Goal: Task Accomplishment & Management: Manage account settings

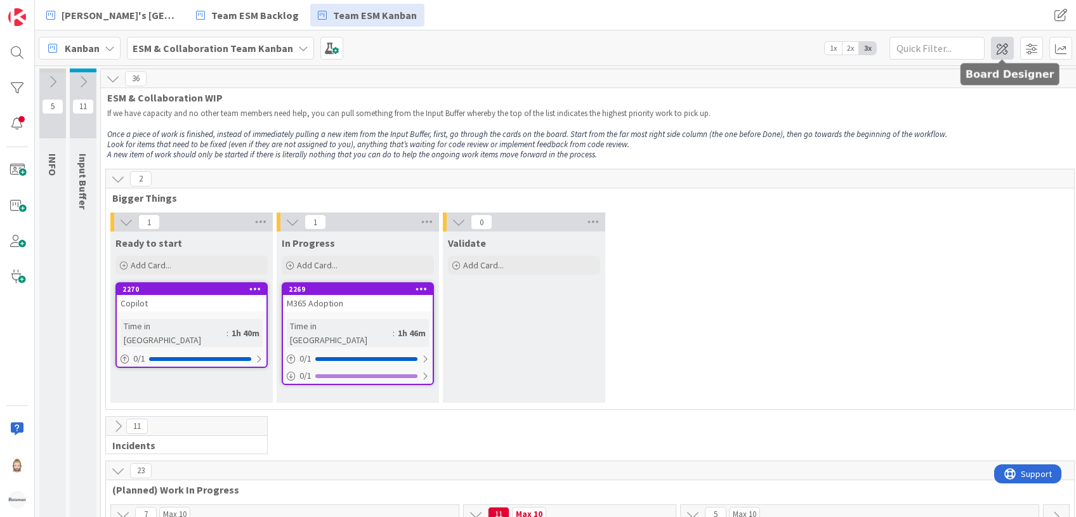
click at [999, 42] on span at bounding box center [1002, 48] width 23 height 23
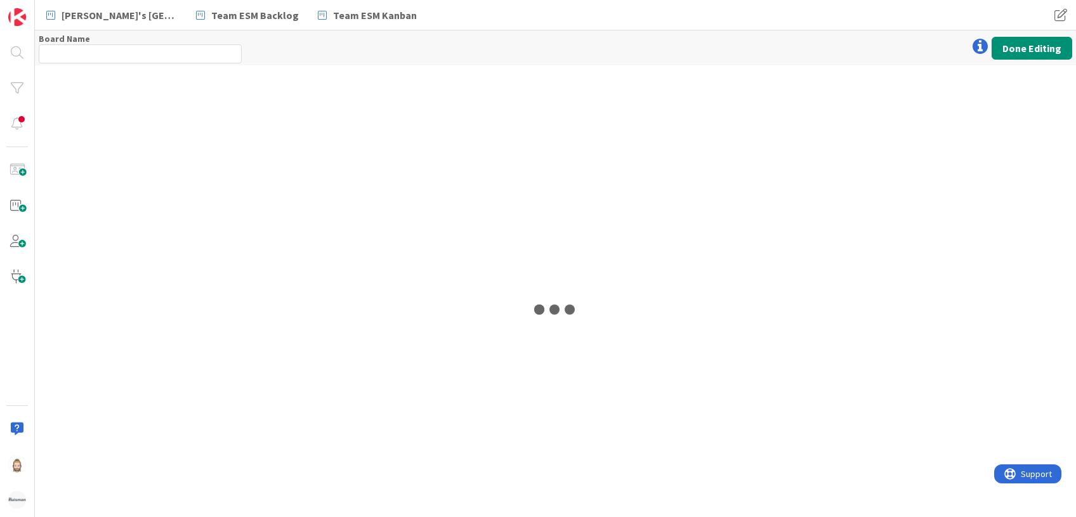
type input "ESM & Collaboration Team Kanban"
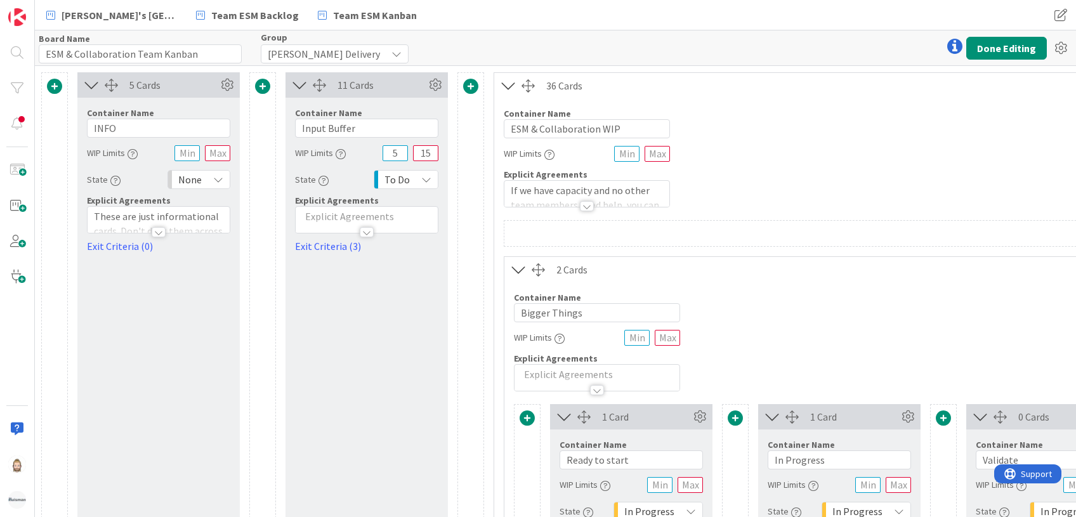
click at [422, 179] on icon at bounding box center [426, 179] width 10 height 10
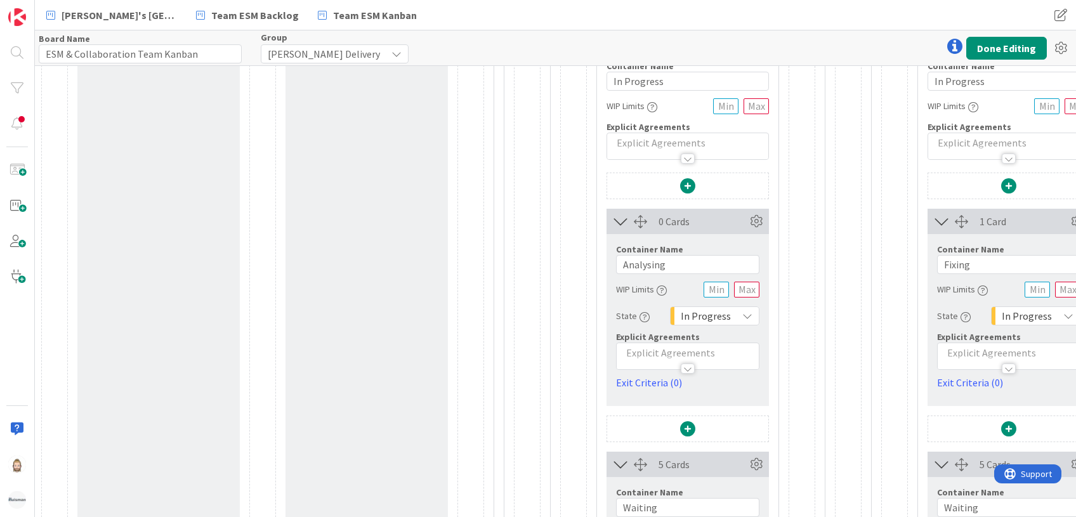
scroll to position [1183, 0]
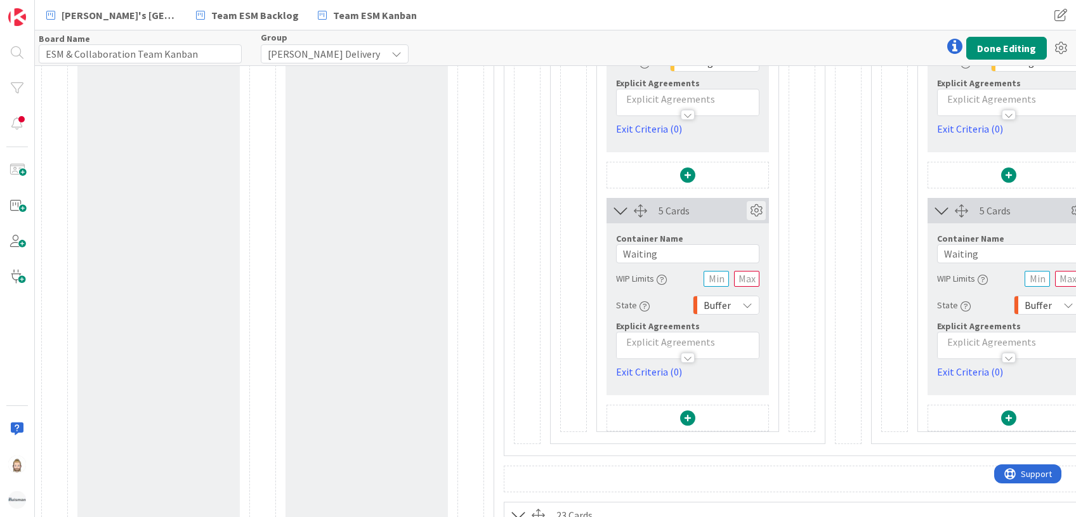
click at [757, 206] on icon at bounding box center [755, 210] width 19 height 19
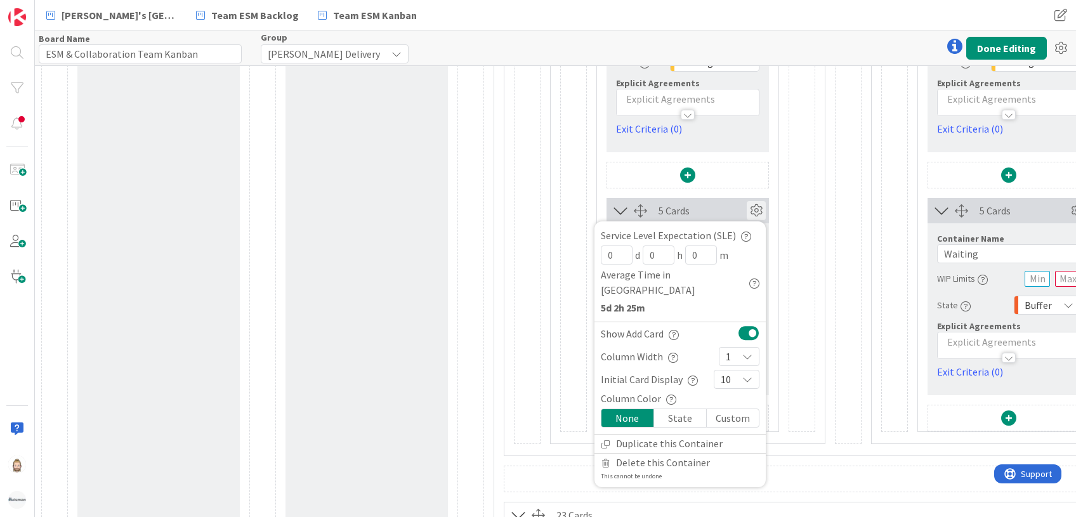
click at [734, 409] on div "Custom" at bounding box center [732, 418] width 52 height 18
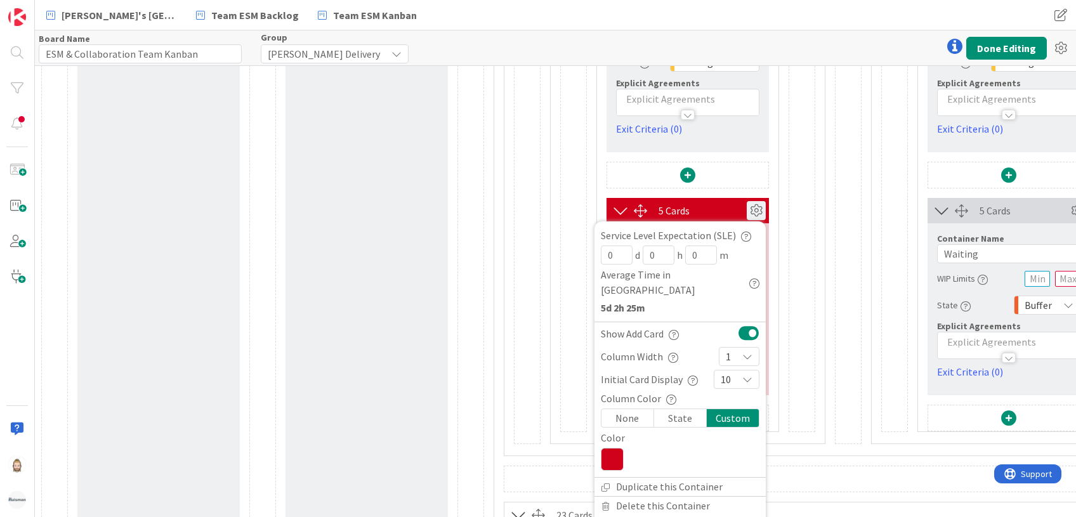
click at [620, 448] on icon at bounding box center [612, 459] width 23 height 23
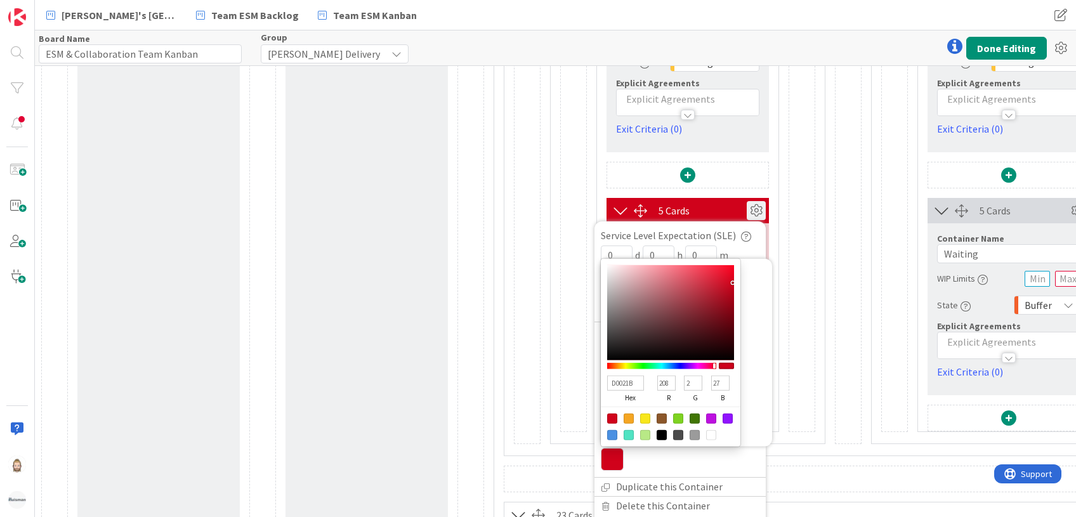
click at [797, 245] on div at bounding box center [801, 101] width 27 height 661
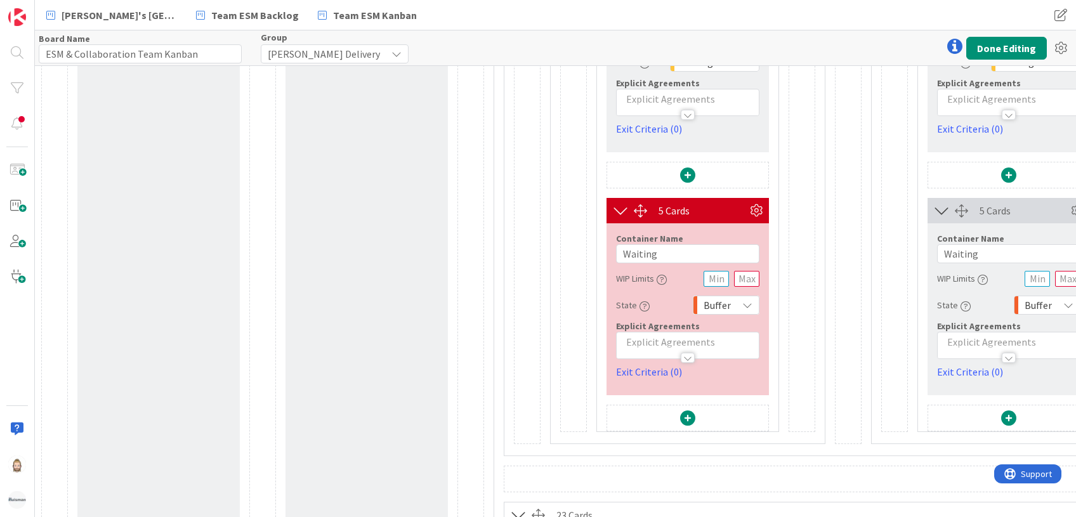
click at [734, 305] on div "Buffer" at bounding box center [726, 305] width 67 height 19
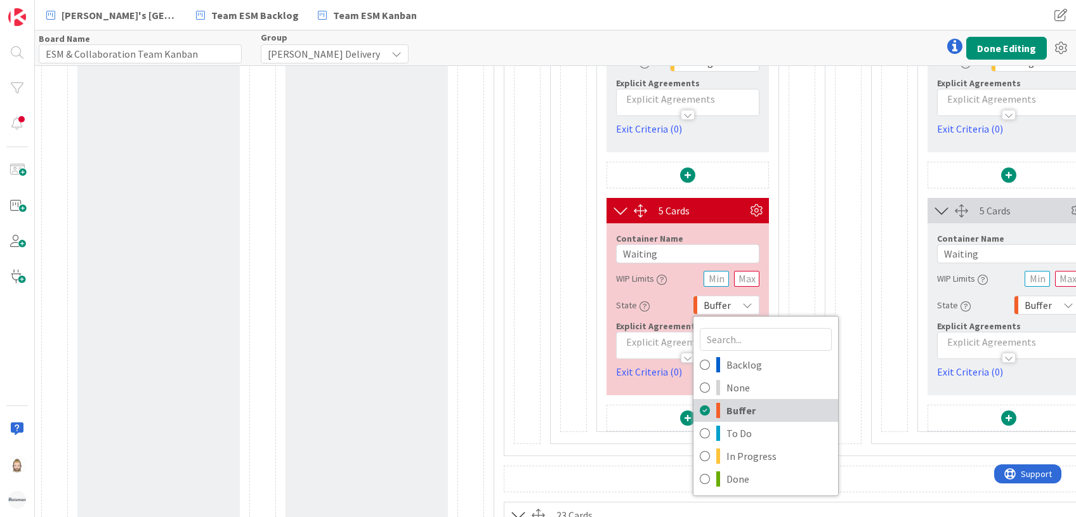
click at [751, 403] on span "Buffer" at bounding box center [778, 410] width 105 height 19
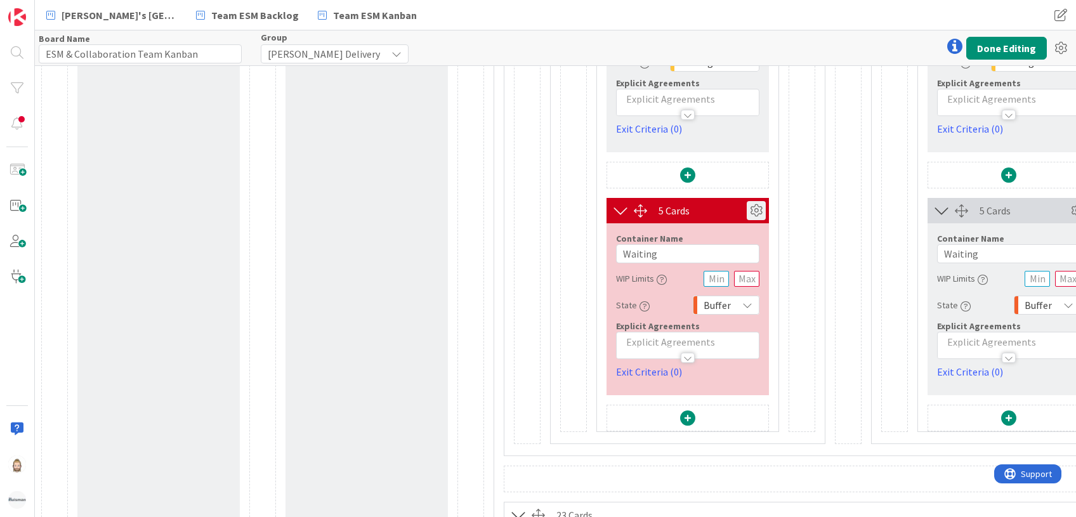
click at [762, 208] on icon at bounding box center [755, 210] width 19 height 19
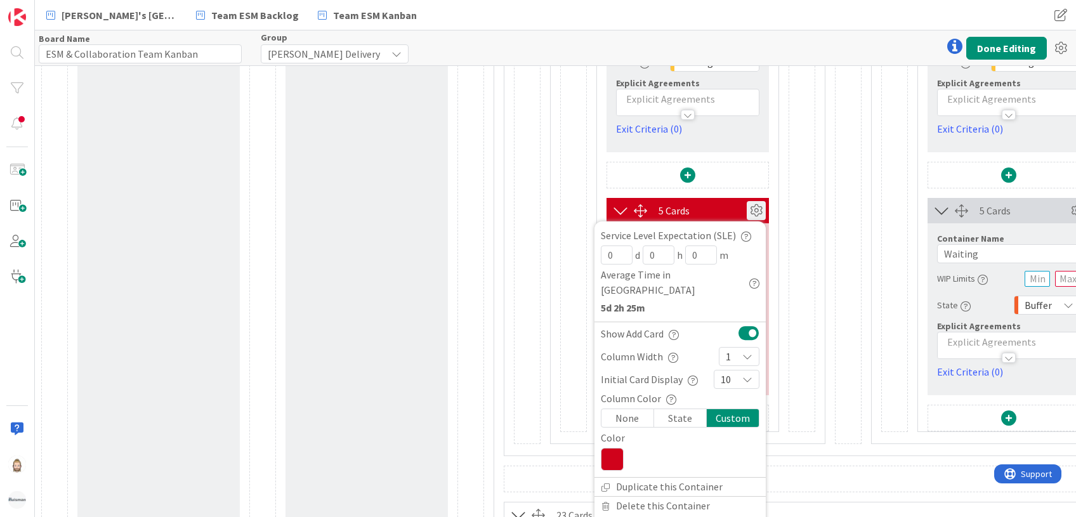
click at [609, 448] on icon at bounding box center [612, 459] width 23 height 23
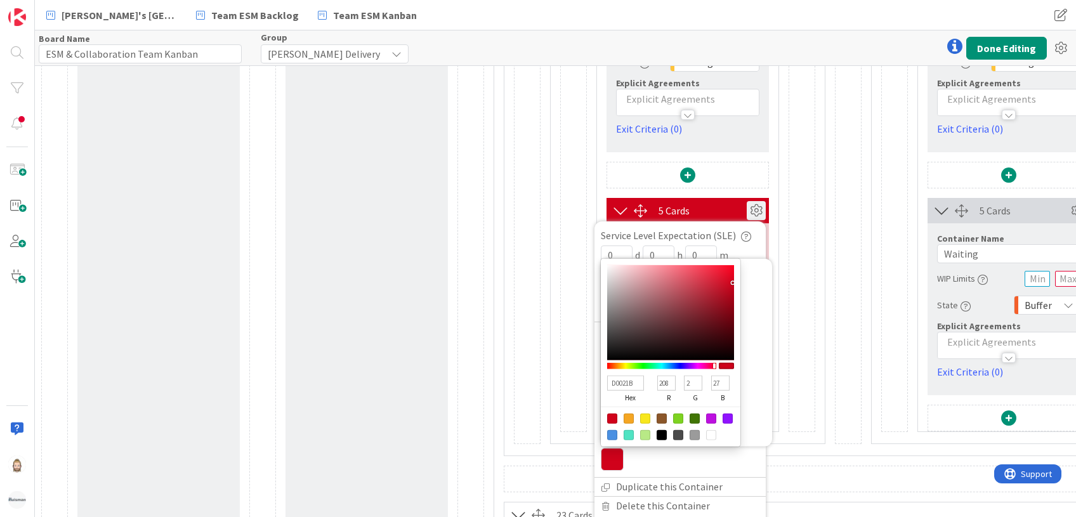
click at [628, 430] on div at bounding box center [628, 435] width 10 height 10
type input "50E3C2"
type input "80"
type input "227"
type input "194"
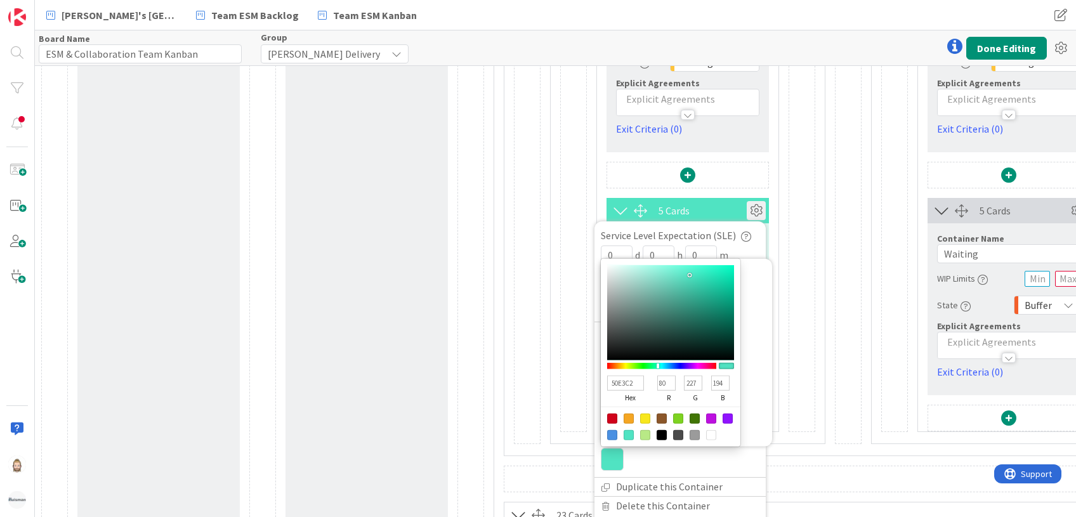
click at [788, 228] on div at bounding box center [801, 101] width 27 height 661
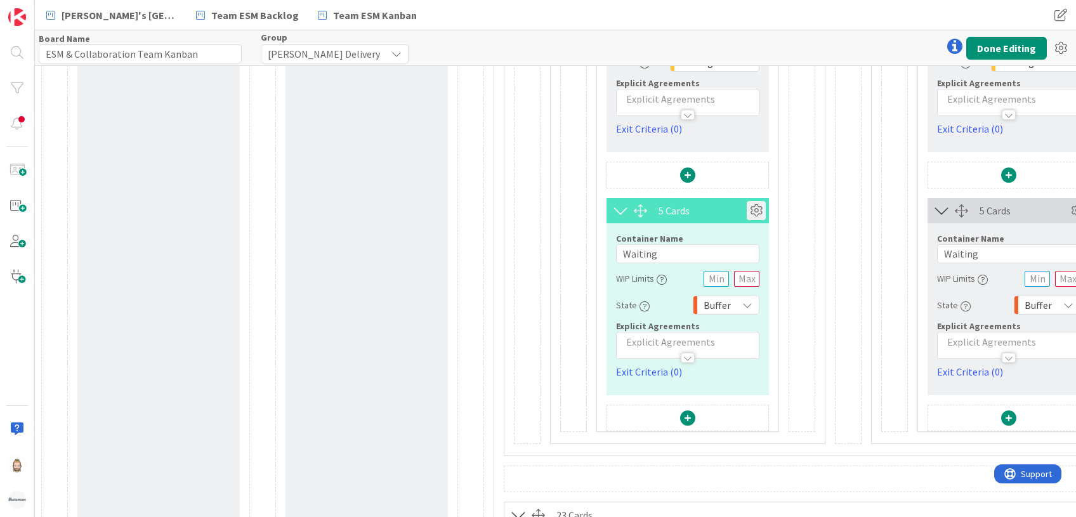
click at [754, 211] on icon at bounding box center [755, 210] width 19 height 19
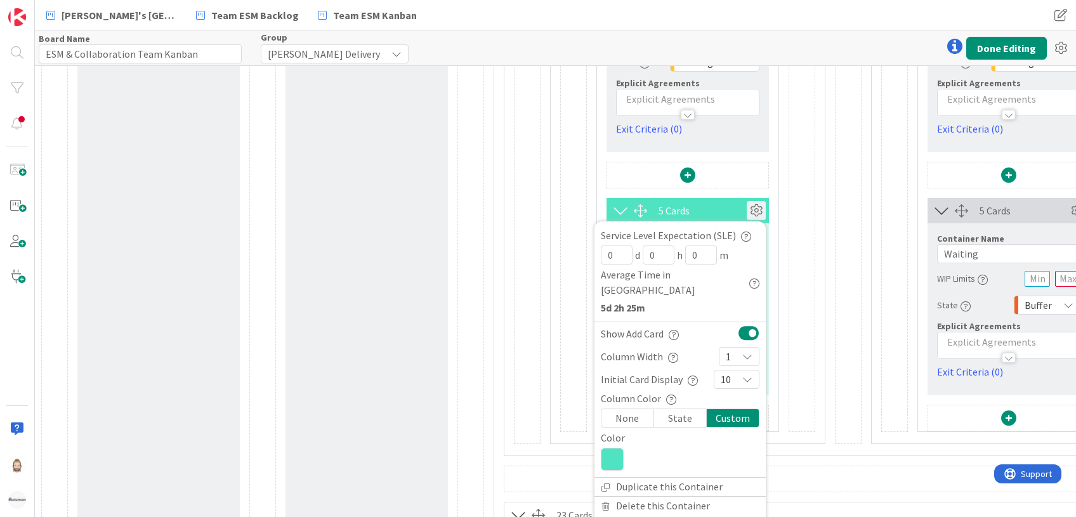
click at [636, 409] on div "None" at bounding box center [627, 418] width 53 height 18
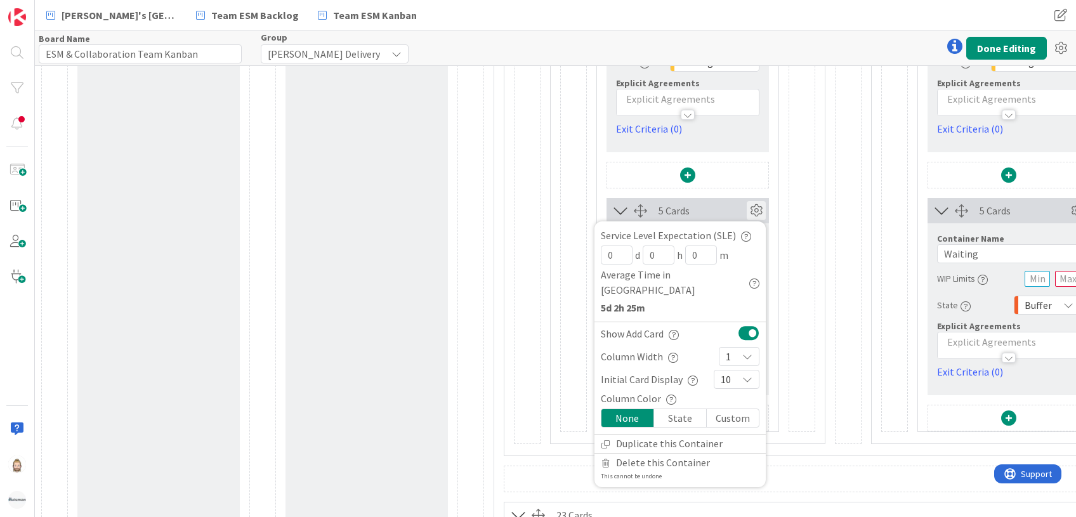
click at [773, 206] on div "0 Cards Container Name 9 / 64 Analysing WIP Limits State In Progress Explicit A…" at bounding box center [687, 175] width 181 height 512
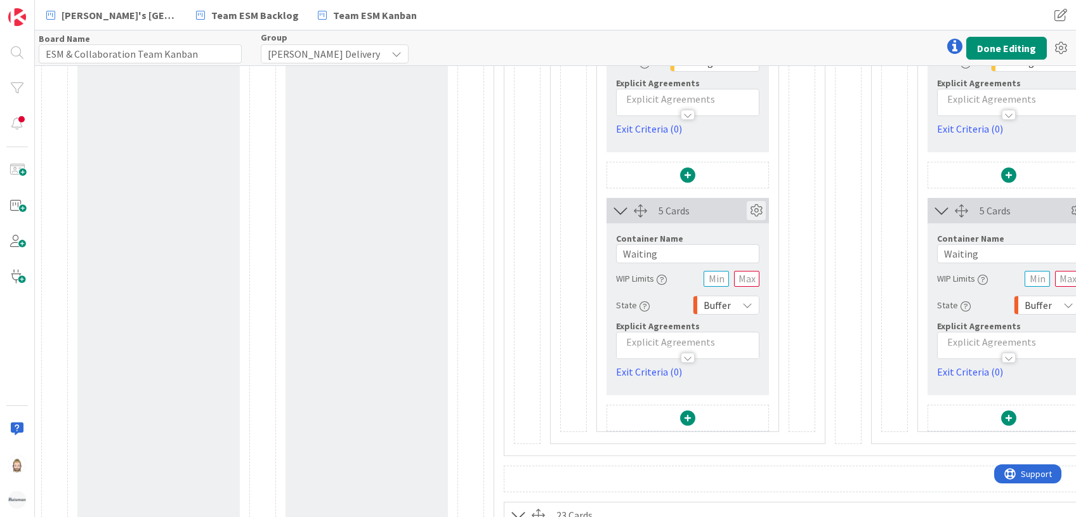
click at [755, 205] on icon at bounding box center [755, 210] width 19 height 19
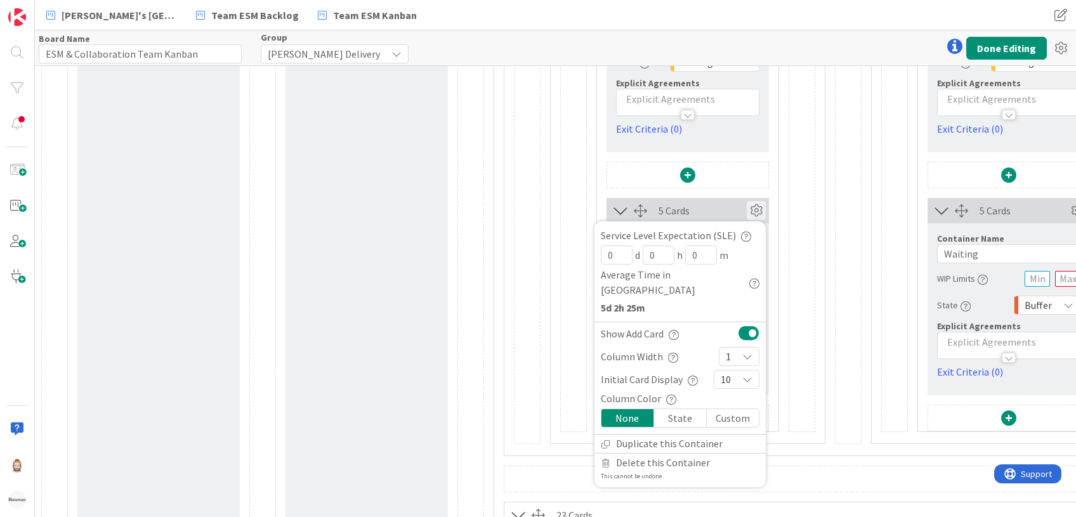
click at [730, 348] on span "1" at bounding box center [727, 357] width 5 height 18
click at [696, 345] on div "Column Width 1 1 2 3 4 5 6 7 8 9 10" at bounding box center [679, 356] width 171 height 23
click at [752, 370] on div "10" at bounding box center [736, 379] width 46 height 19
click at [694, 345] on div "Column Width 1 1 2 3 4 5 6 7 8 9 10" at bounding box center [679, 356] width 171 height 23
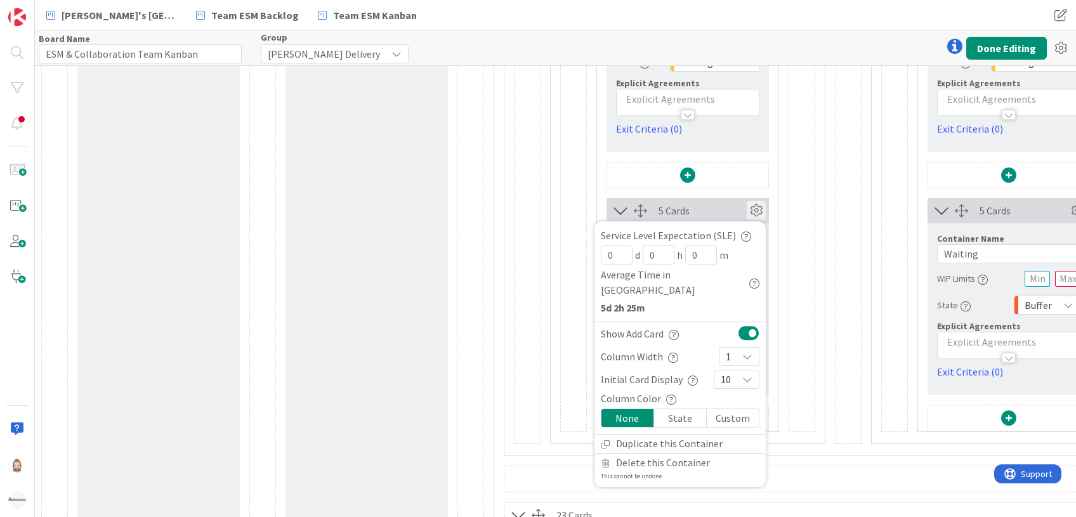
click at [778, 258] on div "5 Cards Container Name 11 / 64 In Progress WIP Limits Explicit Agreements 0 Car…" at bounding box center [687, 101] width 255 height 661
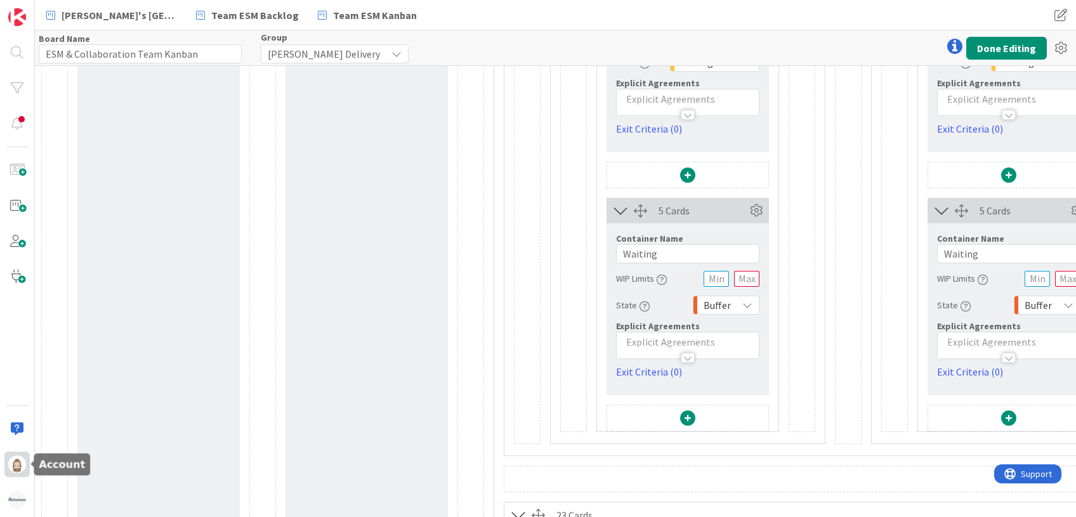
click at [18, 461] on img at bounding box center [17, 464] width 18 height 18
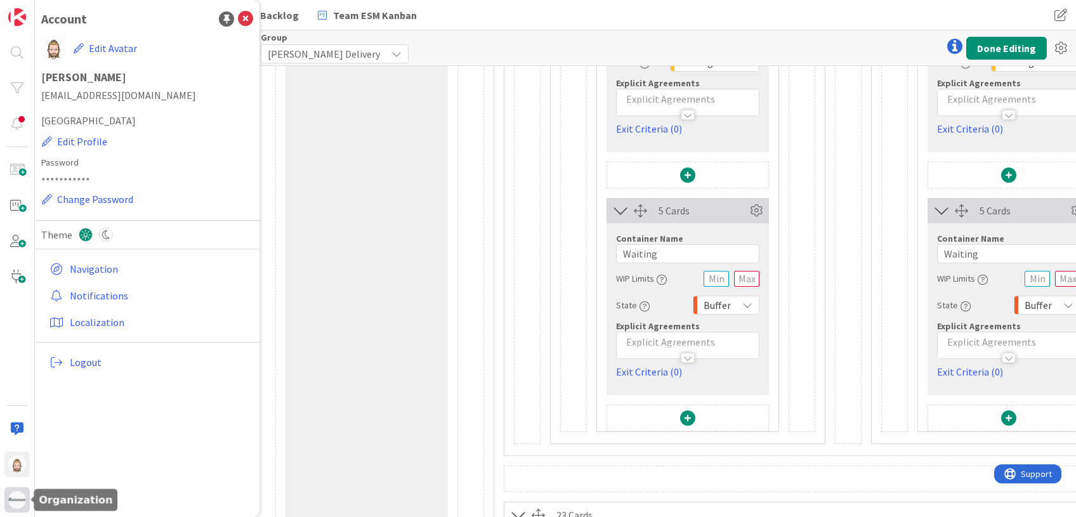
click at [20, 492] on img at bounding box center [17, 500] width 18 height 18
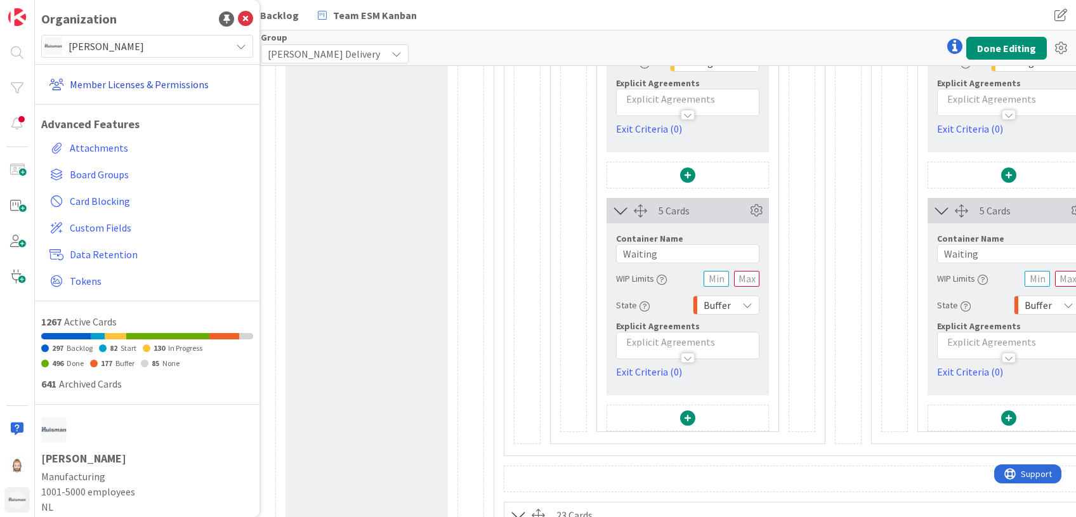
click at [157, 81] on link "Member Licenses & Permissions" at bounding box center [148, 84] width 209 height 23
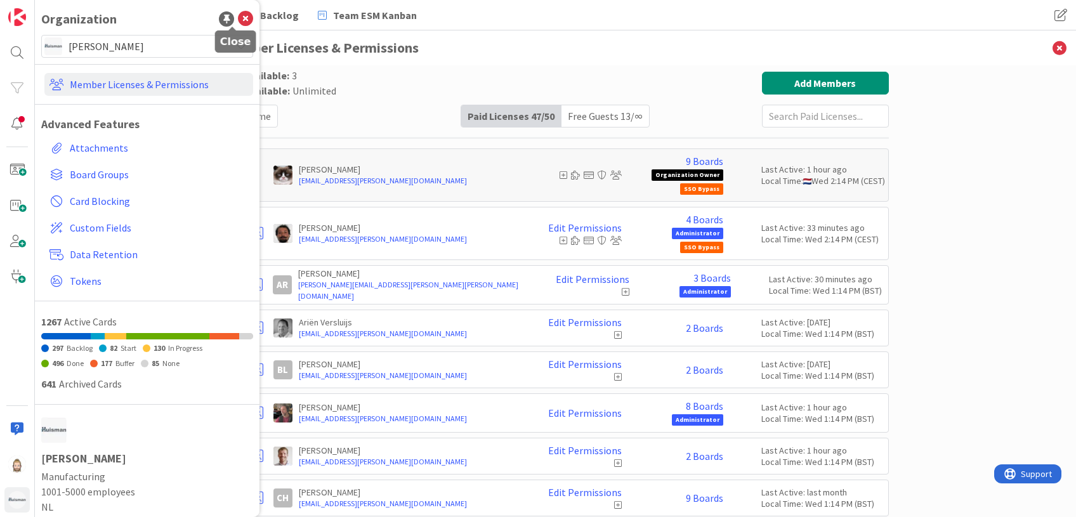
click at [238, 15] on icon at bounding box center [245, 18] width 15 height 15
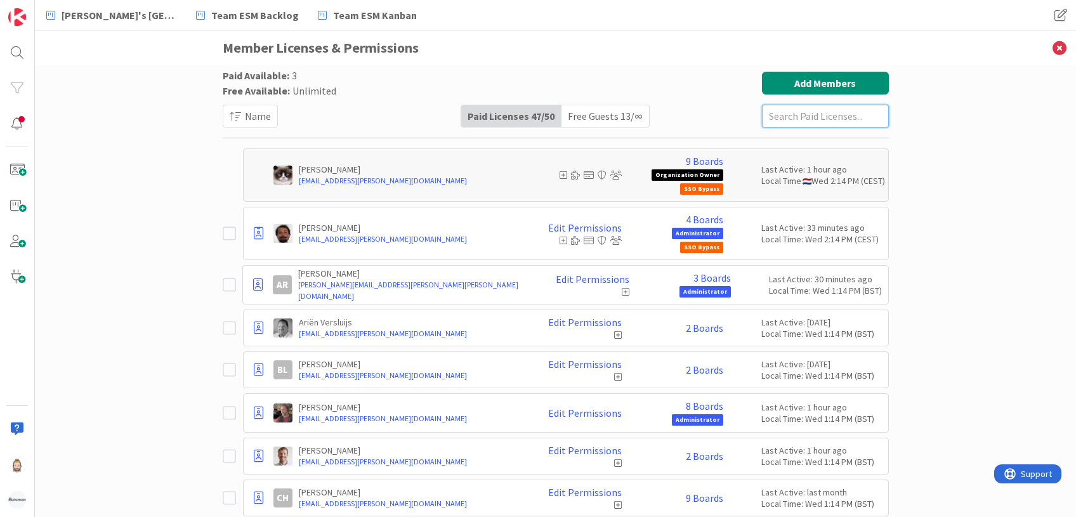
click at [779, 111] on input "text" at bounding box center [825, 116] width 127 height 23
paste input "Marsalkova"
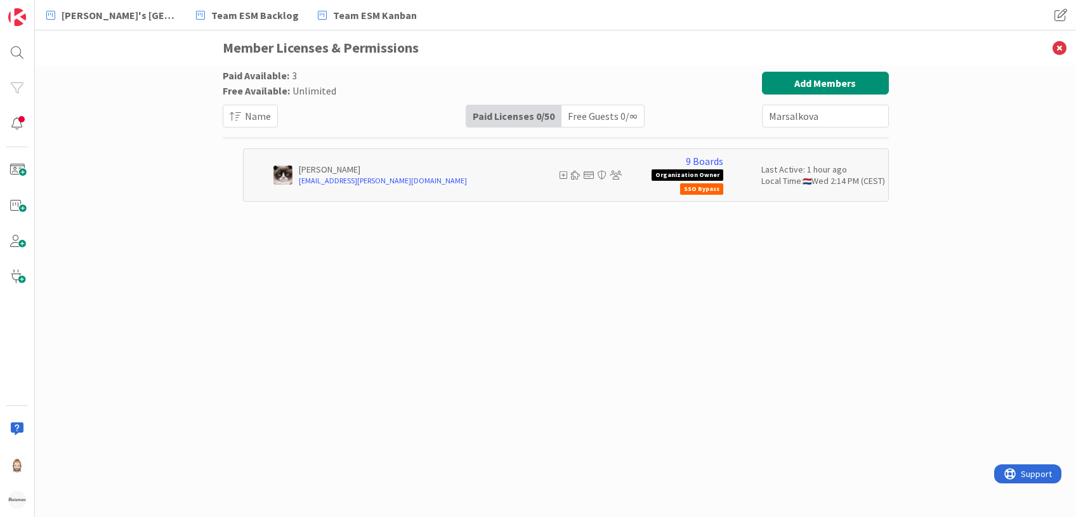
click at [584, 117] on div "Free Guests 0 / ∞" at bounding box center [602, 116] width 82 height 22
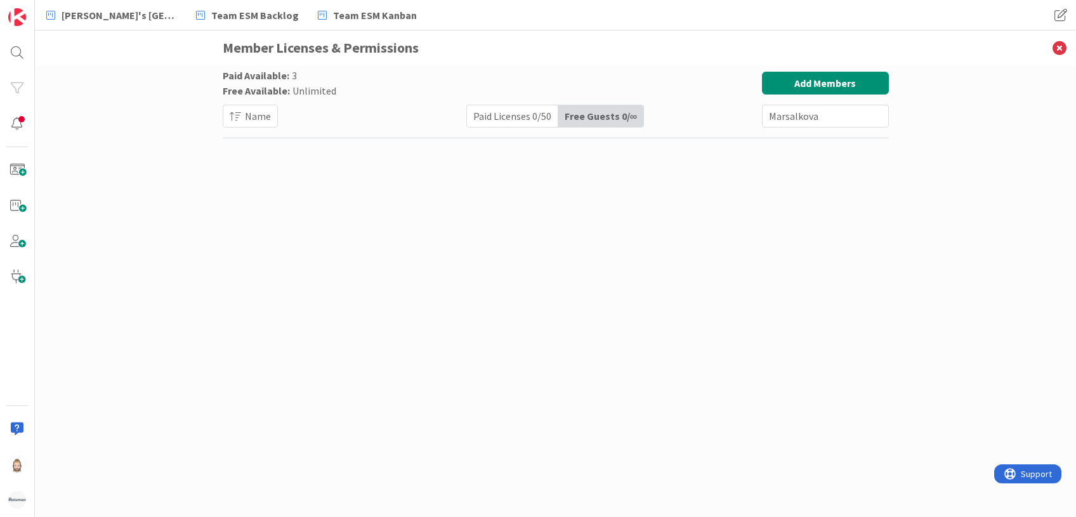
click at [534, 112] on div "Paid Licenses 0 / 50" at bounding box center [512, 116] width 91 height 22
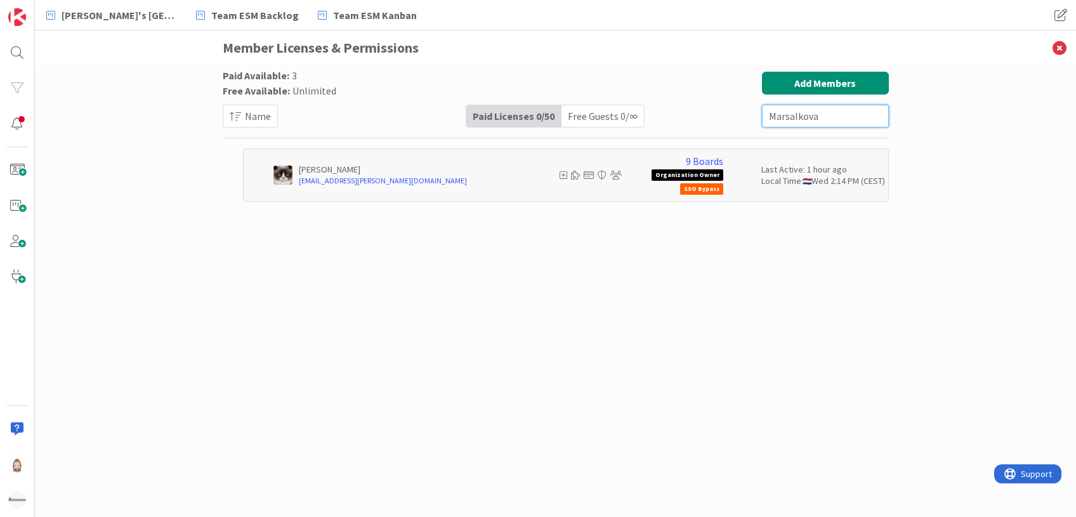
click at [823, 120] on input "Marsalkova" at bounding box center [825, 116] width 127 height 23
paste input "lmarsalkova@huisman-cz.com"
type input "lmarsalkova@huisman-cz.com"
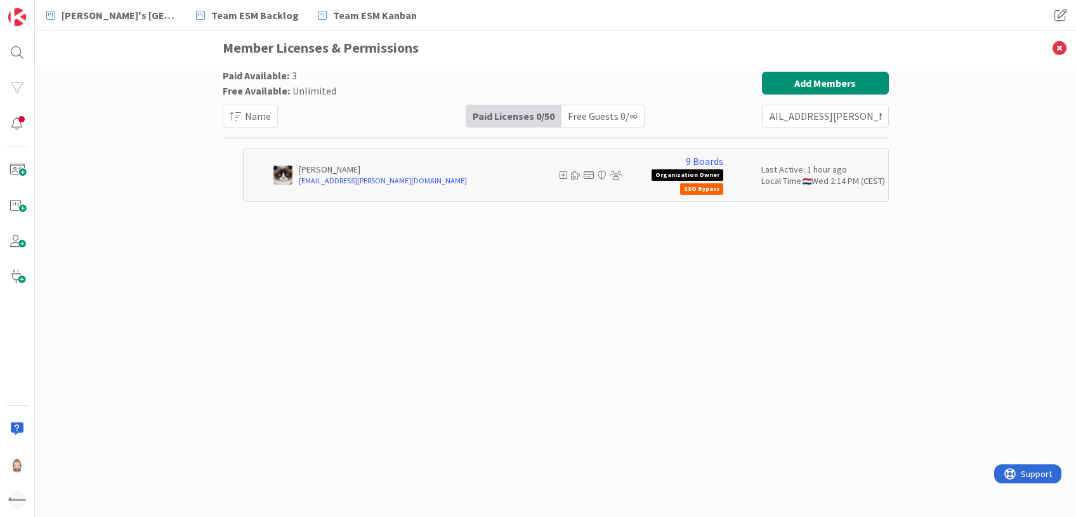
scroll to position [0, 0]
click at [797, 78] on button "Add Members" at bounding box center [825, 83] width 127 height 23
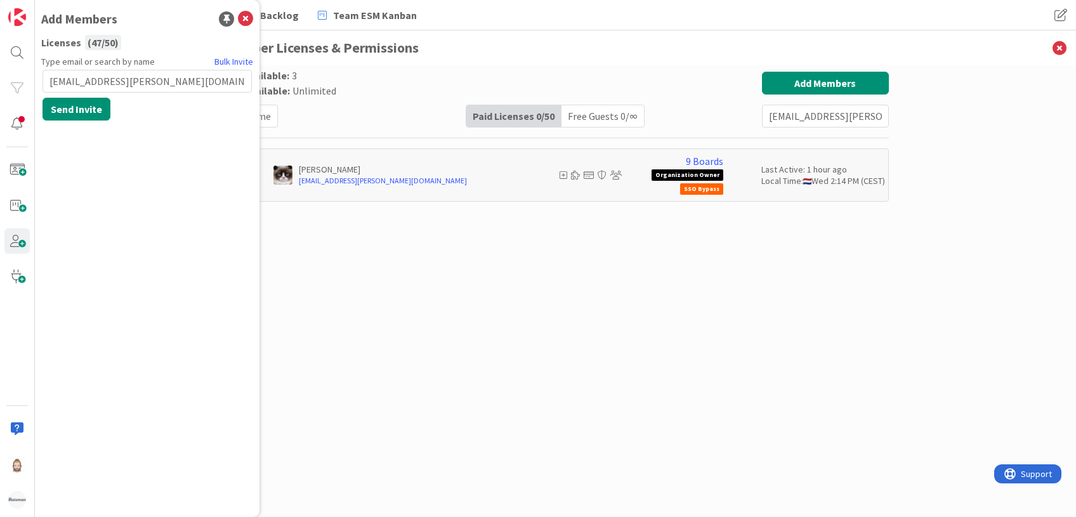
type input "lmarsalkova@huisman-cz.com"
click at [84, 105] on button "Send Invite" at bounding box center [76, 109] width 68 height 23
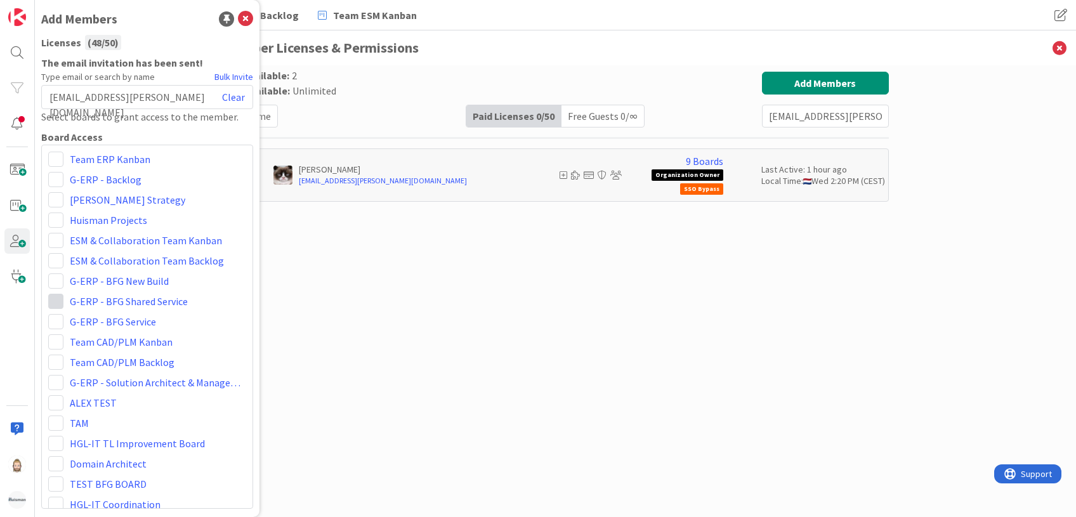
click at [56, 302] on span at bounding box center [55, 301] width 15 height 15
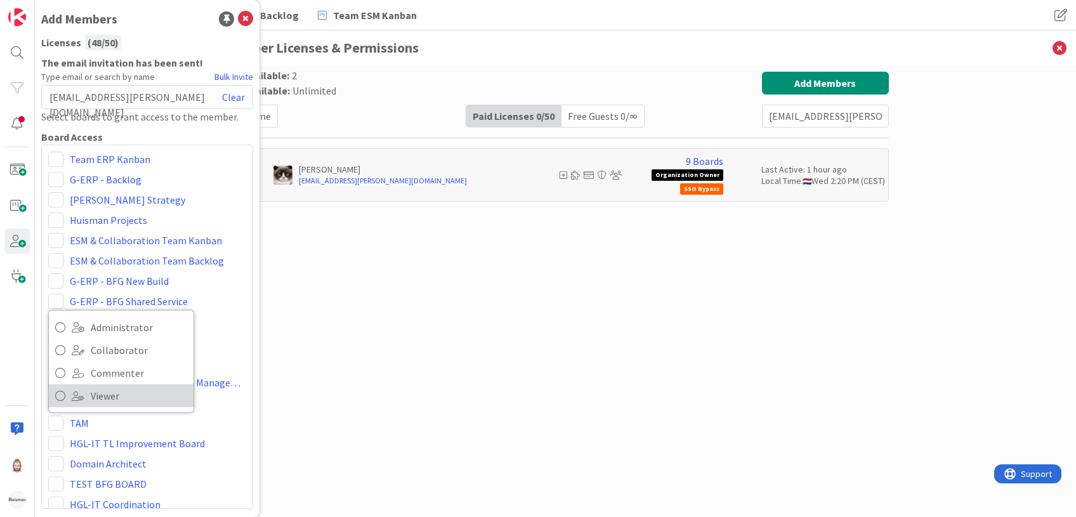
click at [91, 393] on span "Viewer" at bounding box center [139, 395] width 96 height 19
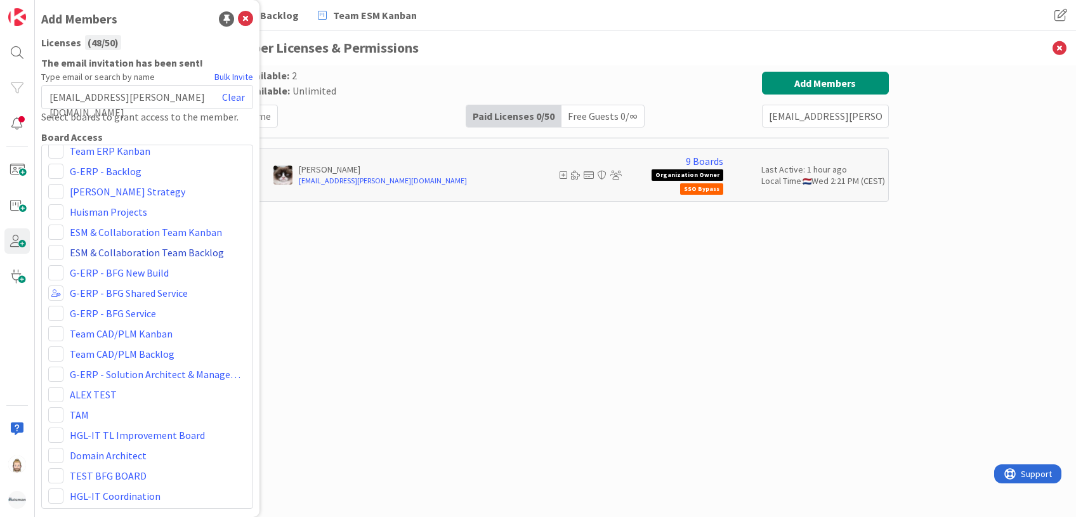
scroll to position [10, 0]
click at [246, 19] on icon at bounding box center [245, 18] width 15 height 15
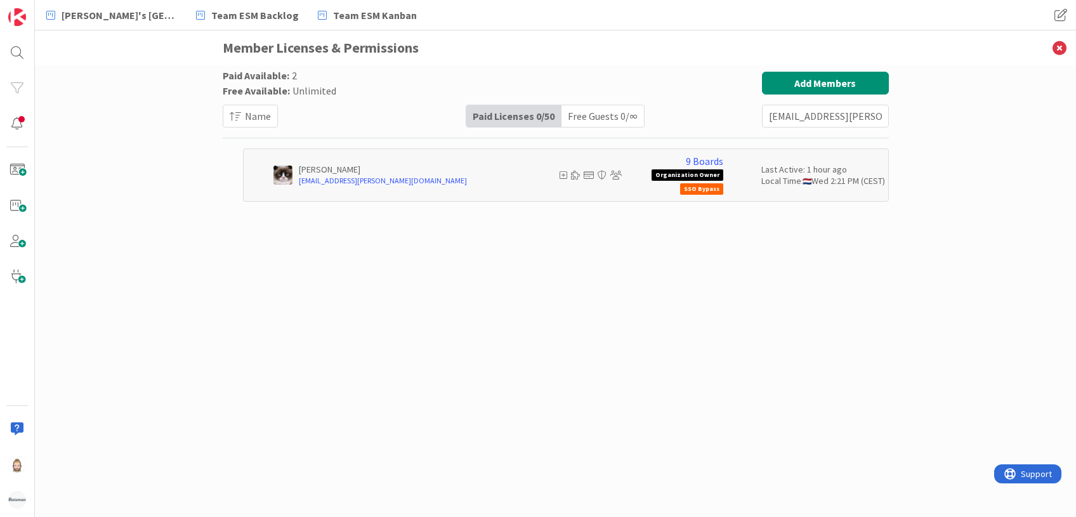
click at [631, 118] on div "Free Guests 0 / ∞" at bounding box center [602, 116] width 82 height 22
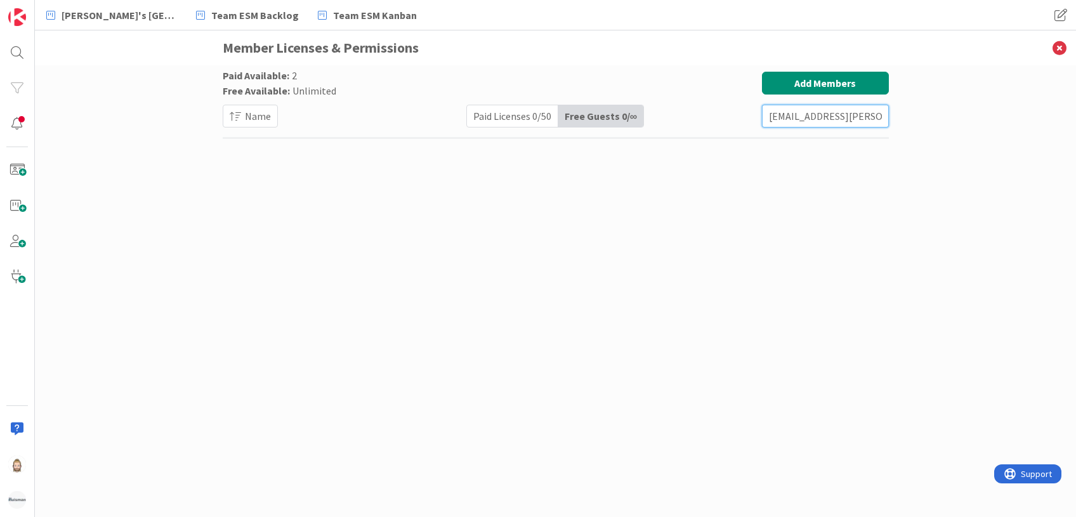
click at [802, 111] on input "lmarsalkova@huisman-cz.com" at bounding box center [825, 116] width 127 height 23
click at [813, 172] on div "Paid Available: 2 Free Available: Unlimited Name Paid Licenses 0 / 50 Free Gues…" at bounding box center [556, 278] width 666 height 413
click at [826, 117] on input "lmarsalkova@huisman-cz.com" at bounding box center [825, 116] width 127 height 23
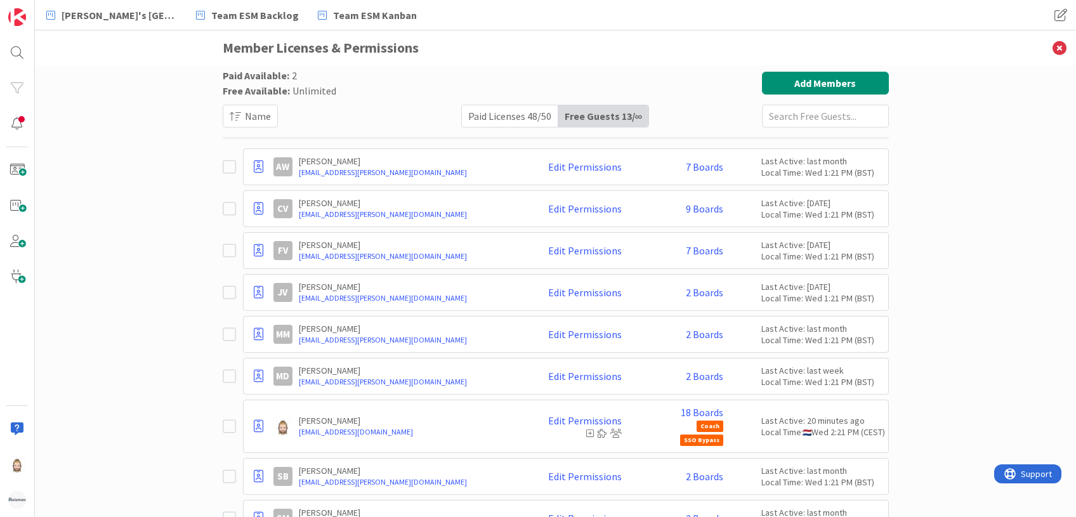
click at [608, 118] on div "Free Guests 13 / ∞" at bounding box center [603, 116] width 90 height 22
click at [827, 117] on input "text" at bounding box center [825, 116] width 127 height 23
paste input "lmarsalkova@huisman-cz.com"
type input "lmarsalkova@huisman-cz.com"
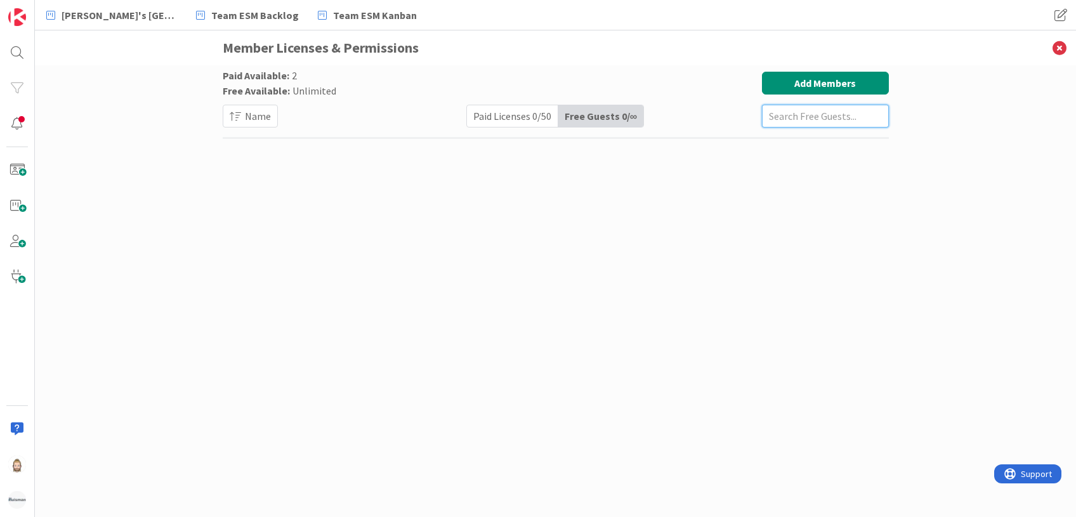
scroll to position [0, 0]
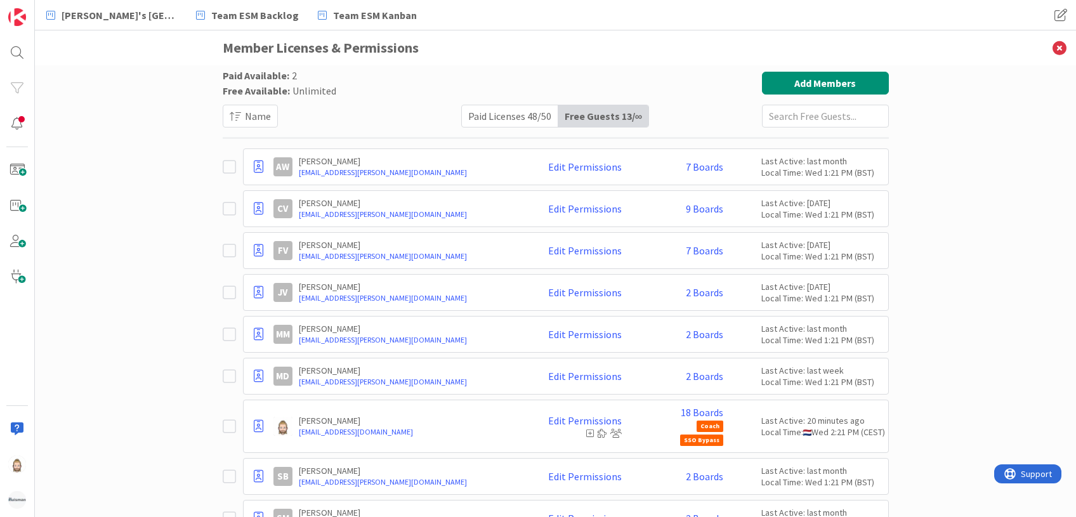
click at [467, 113] on div "Paid Licenses 48 / 50" at bounding box center [510, 116] width 96 height 22
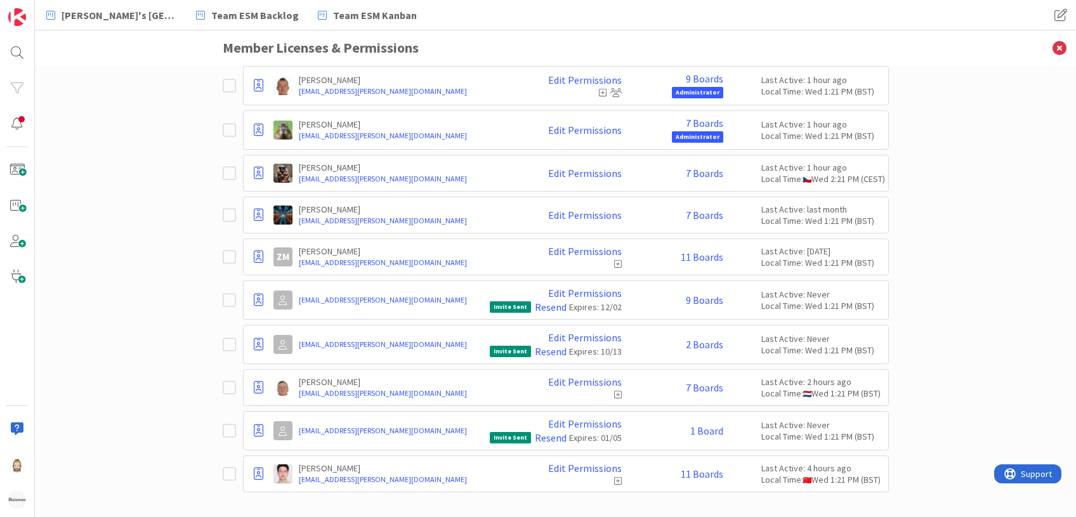
scroll to position [1790, 0]
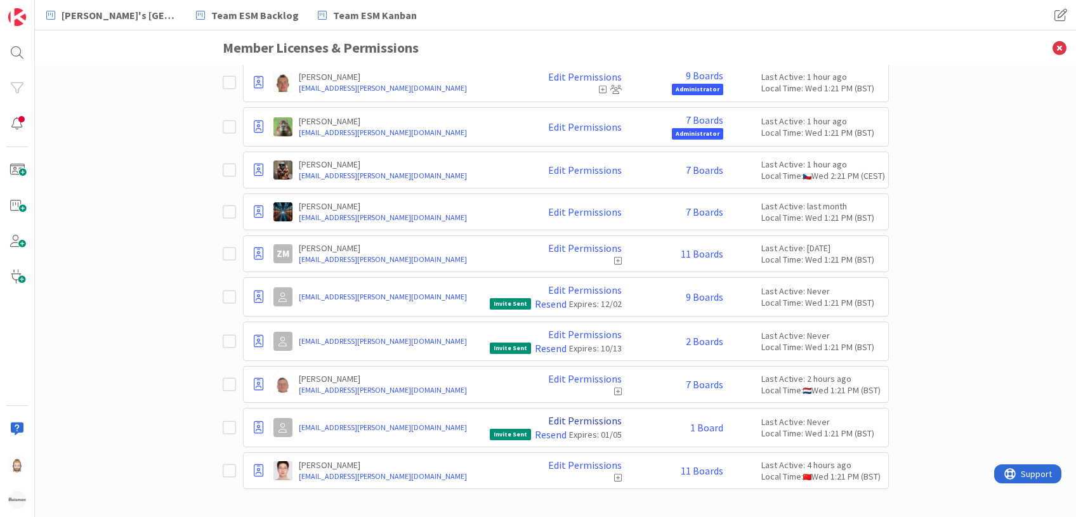
click at [576, 415] on link "Edit Permissions" at bounding box center [585, 420] width 74 height 11
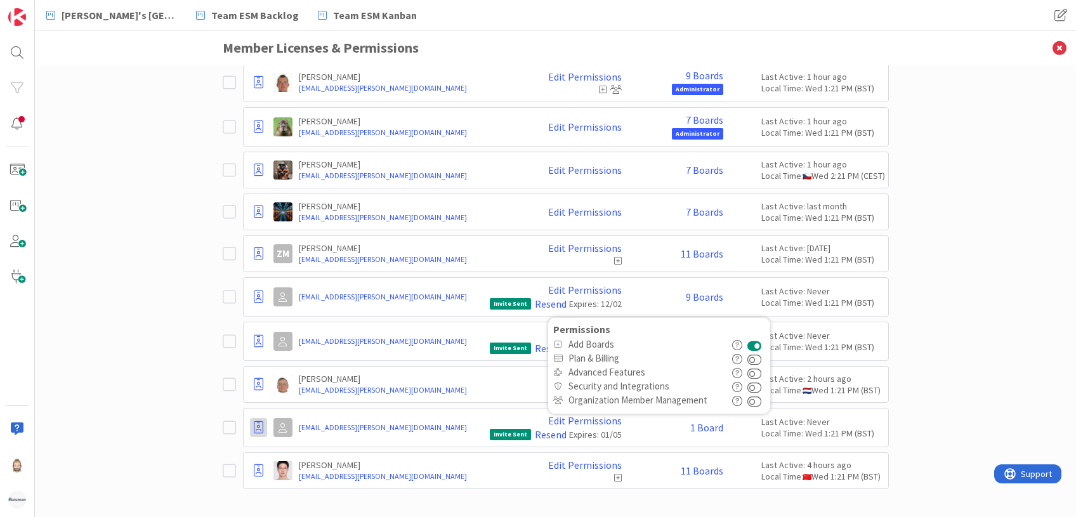
click at [254, 422] on icon at bounding box center [259, 427] width 10 height 13
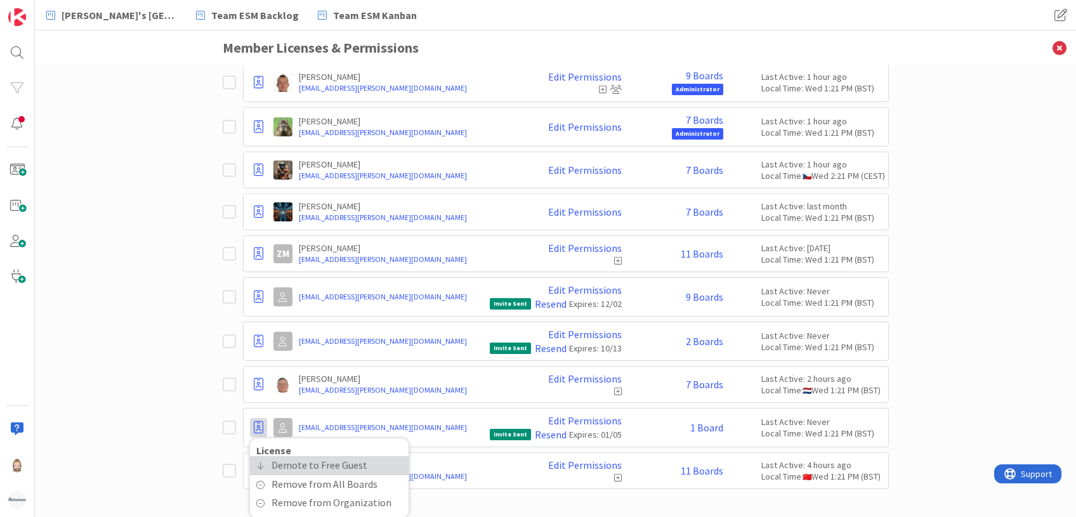
click at [298, 456] on span "Demote to Free Guest" at bounding box center [319, 465] width 96 height 18
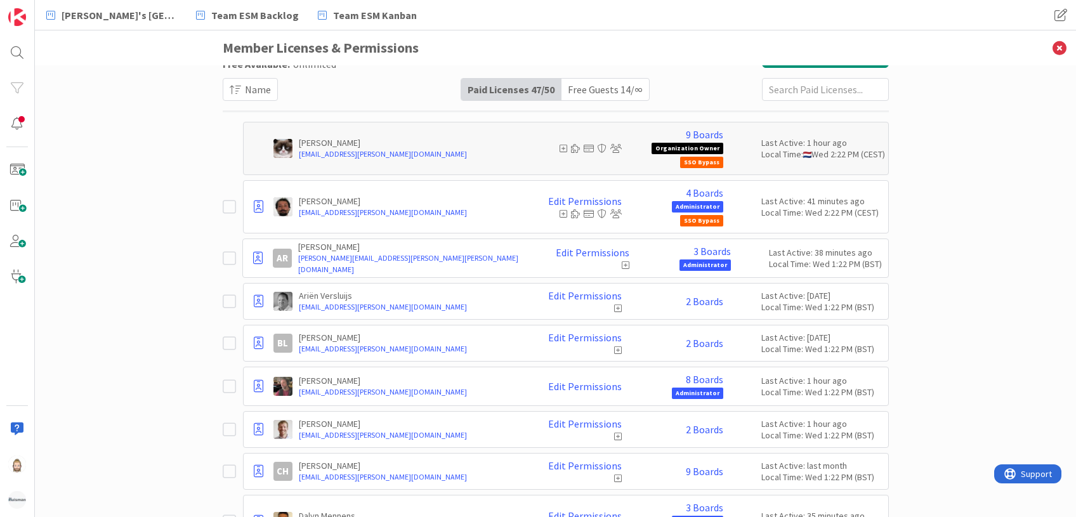
scroll to position [0, 0]
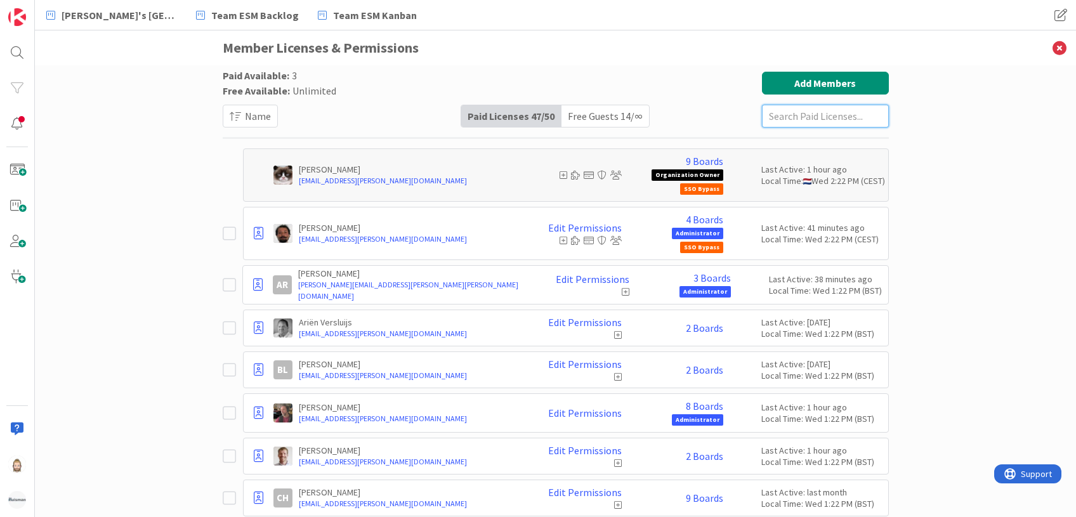
click at [827, 117] on input "text" at bounding box center [825, 116] width 127 height 23
paste input "lmarsalkova@huisman-cz.com"
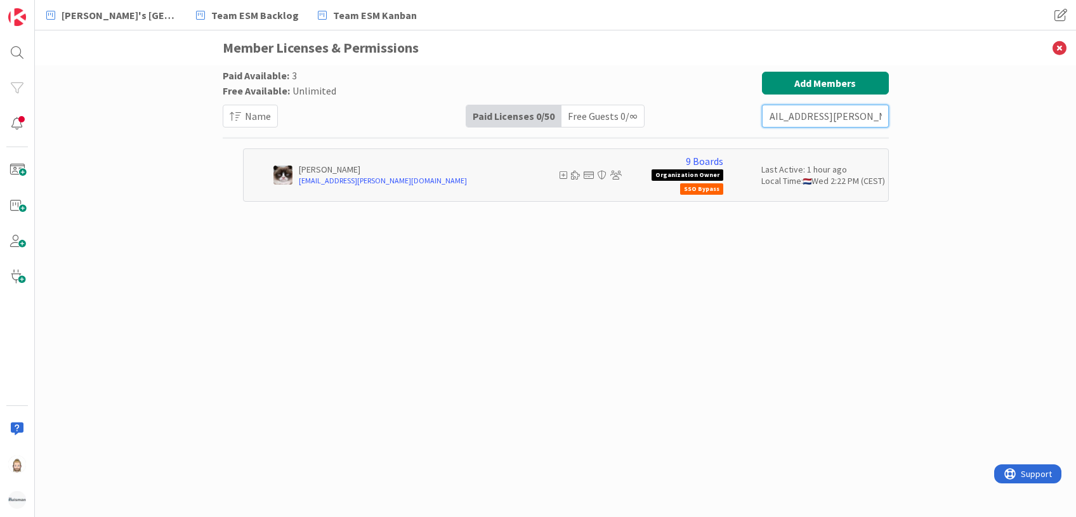
type input "lmarsalkova@huisman-cz.com"
click at [620, 115] on div "Free Guests 0 / ∞" at bounding box center [602, 116] width 82 height 22
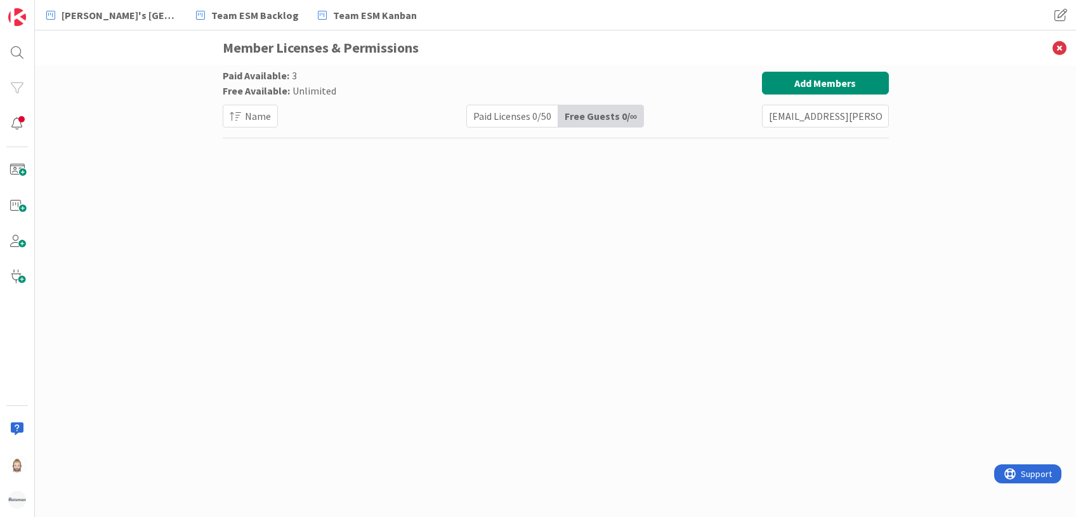
click at [548, 115] on div "Paid Licenses 0 / 50" at bounding box center [512, 116] width 91 height 22
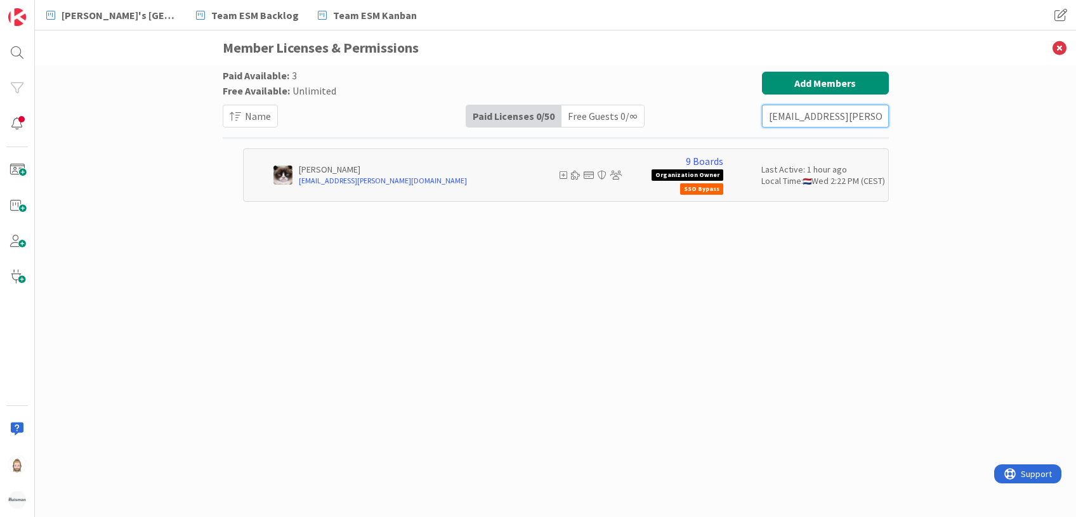
click at [793, 118] on input "lmarsalkova@huisman-cz.com" at bounding box center [825, 116] width 127 height 23
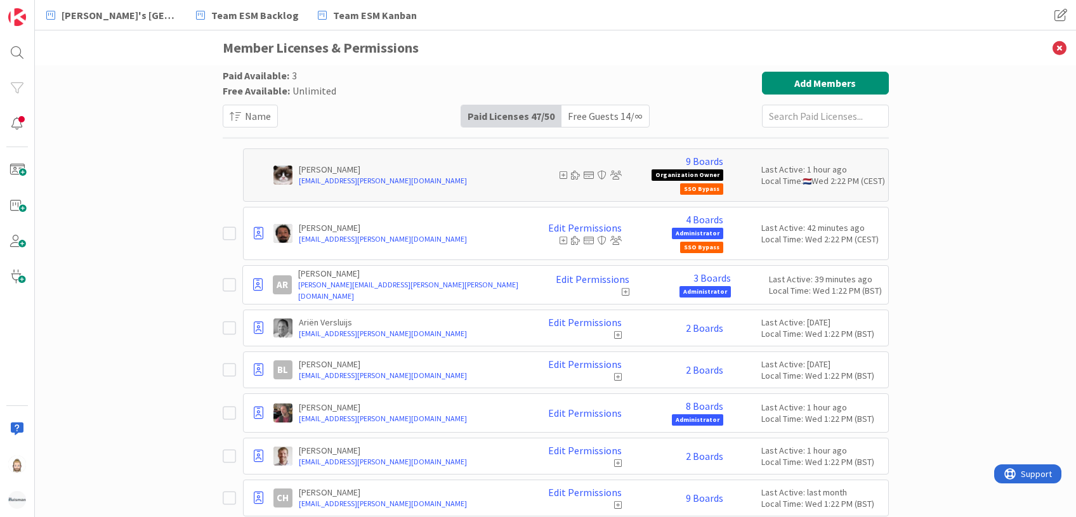
click at [594, 126] on div "Free Guests 14 / ∞" at bounding box center [605, 116] width 88 height 22
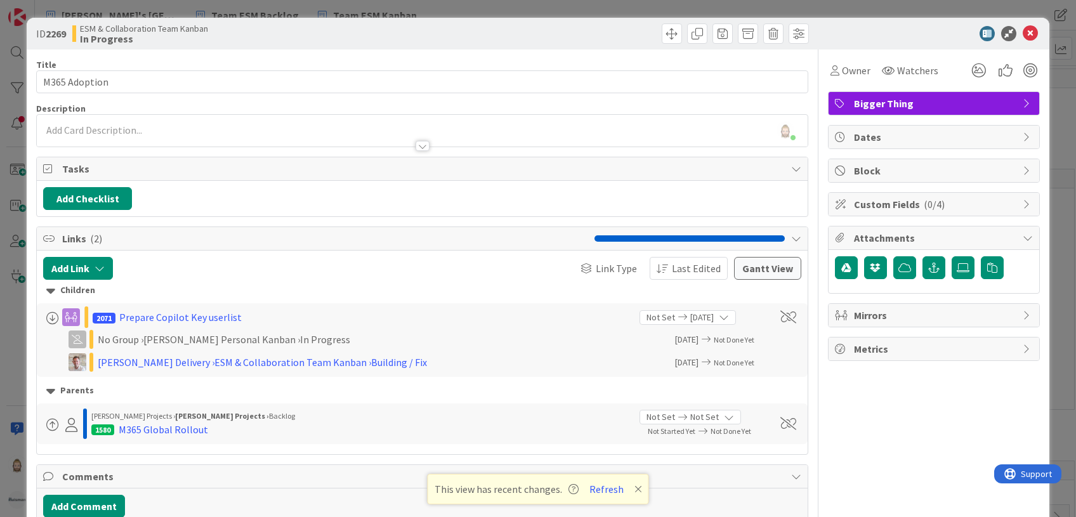
scroll to position [84, 0]
click at [1022, 33] on icon at bounding box center [1029, 33] width 15 height 15
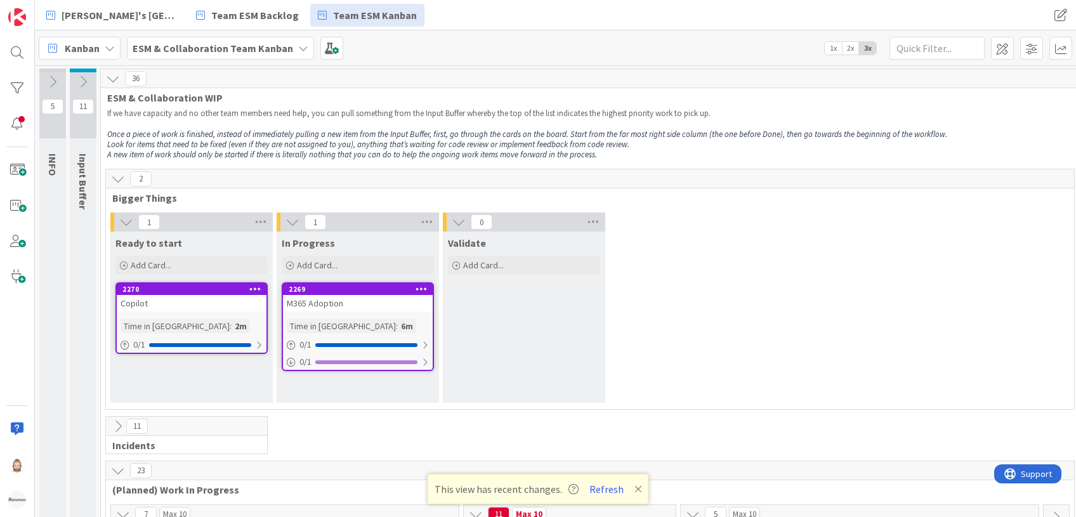
click at [82, 77] on icon at bounding box center [83, 82] width 14 height 14
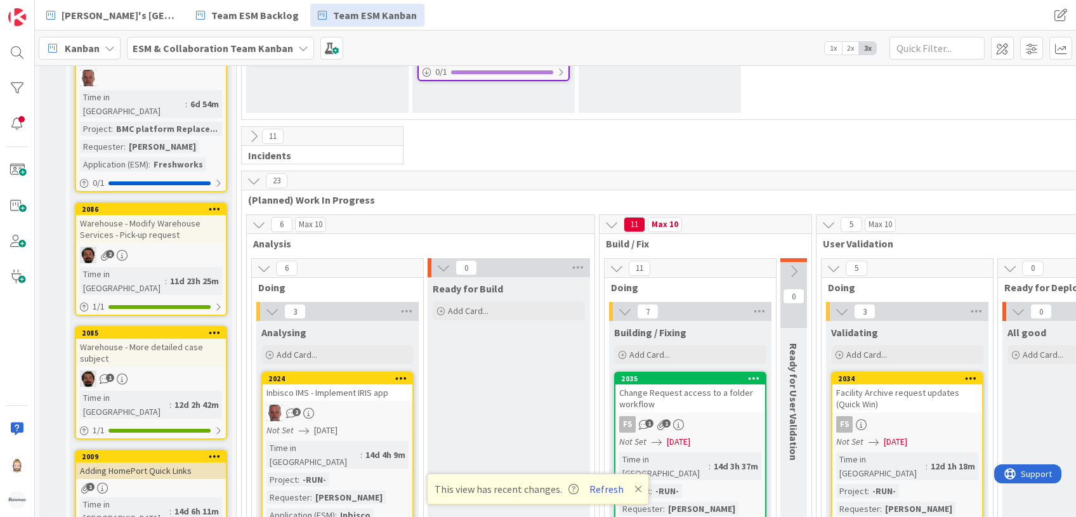
scroll to position [84, 0]
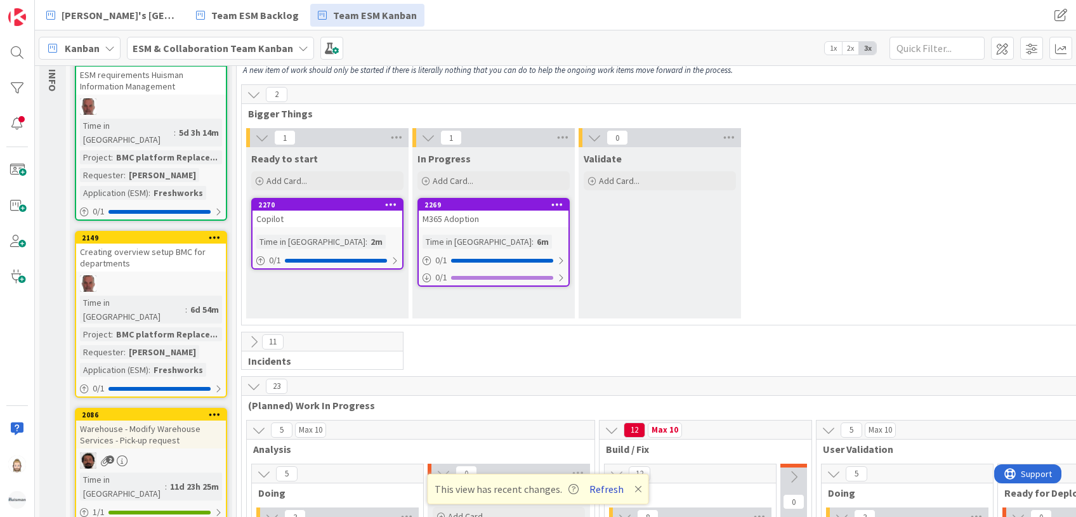
click at [600, 484] on button "Refresh" at bounding box center [606, 489] width 43 height 16
